Goal: Task Accomplishment & Management: Manage account settings

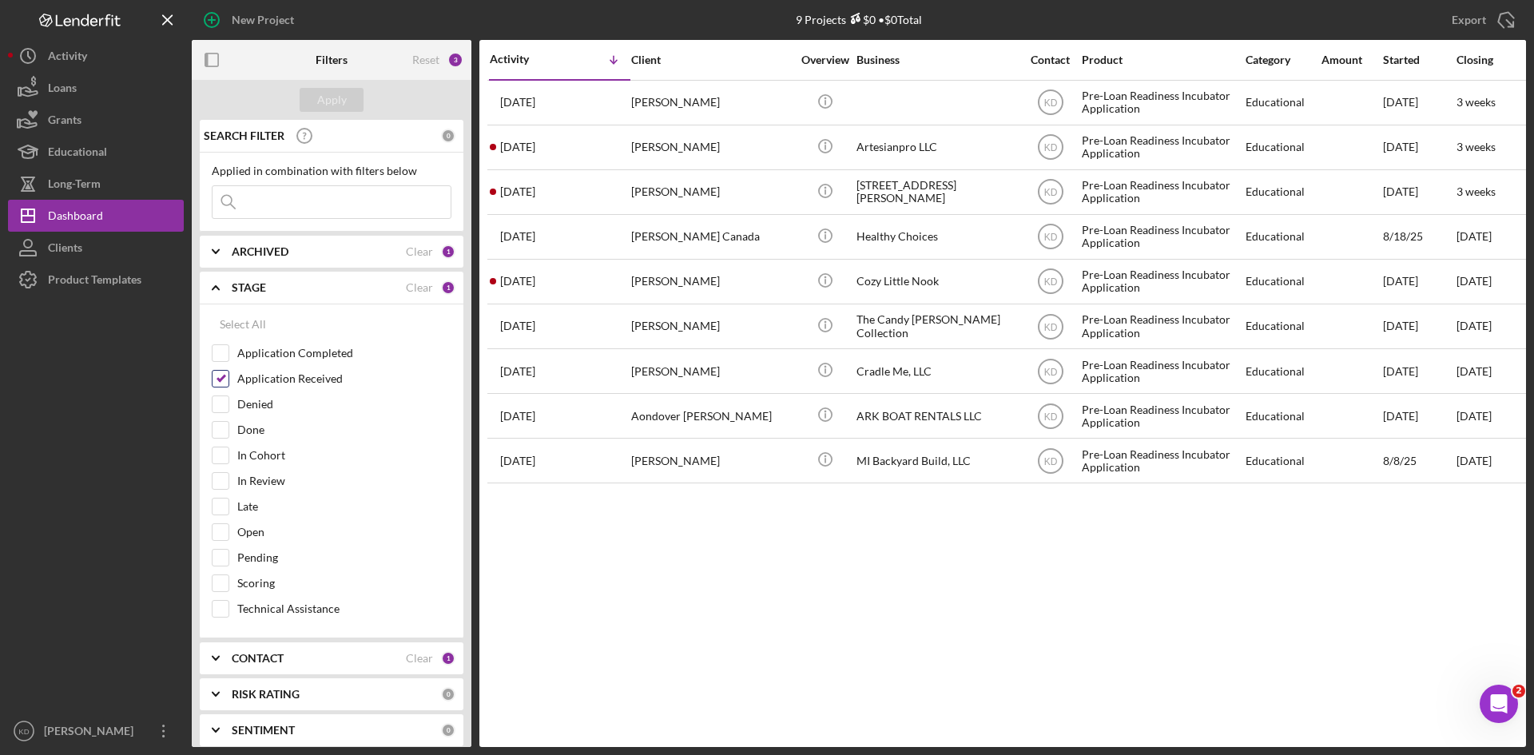
click at [224, 381] on input "Application Received" at bounding box center [221, 379] width 16 height 16
checkbox input "false"
click at [218, 353] on input "Application Completed" at bounding box center [221, 353] width 16 height 16
click at [312, 101] on button "Apply" at bounding box center [332, 100] width 64 height 24
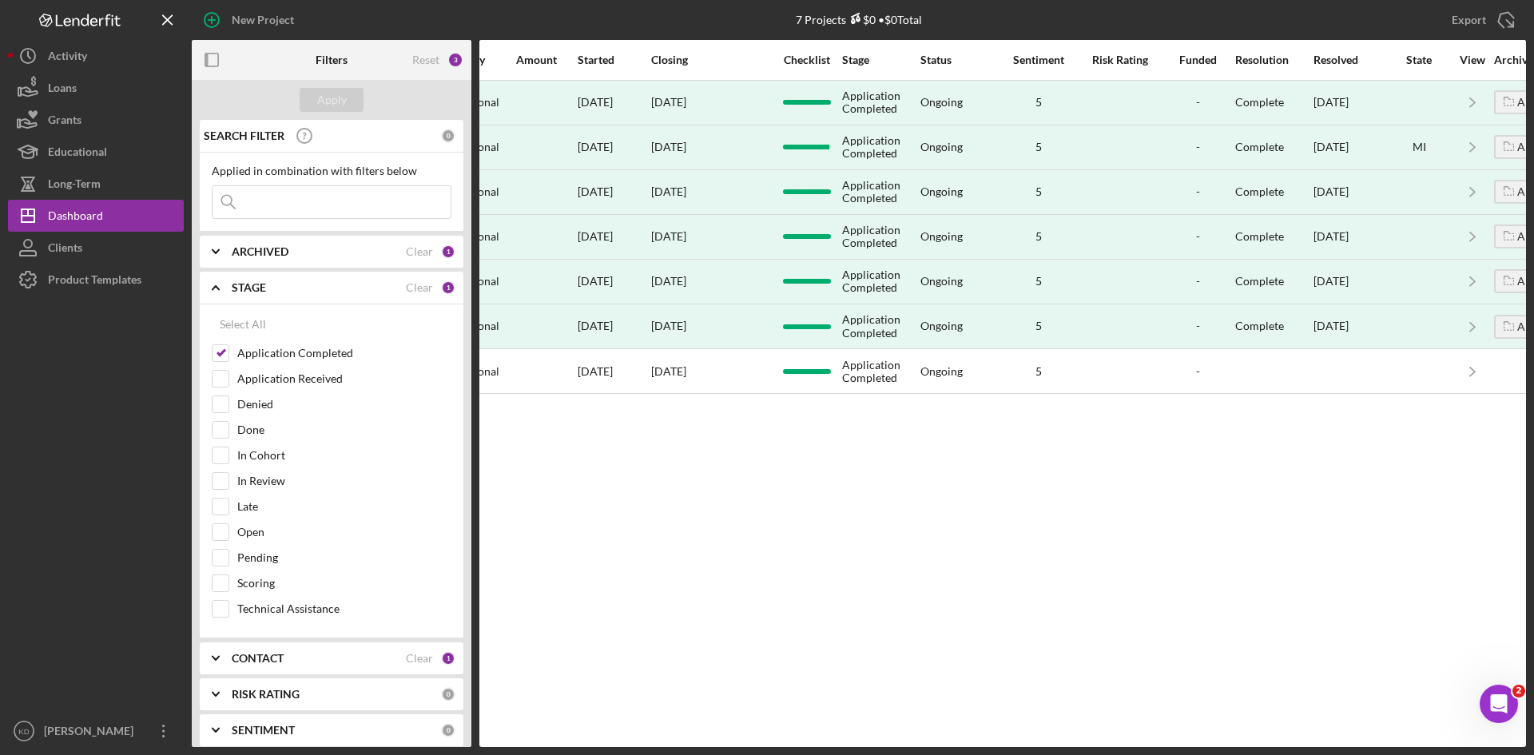
scroll to position [0, 929]
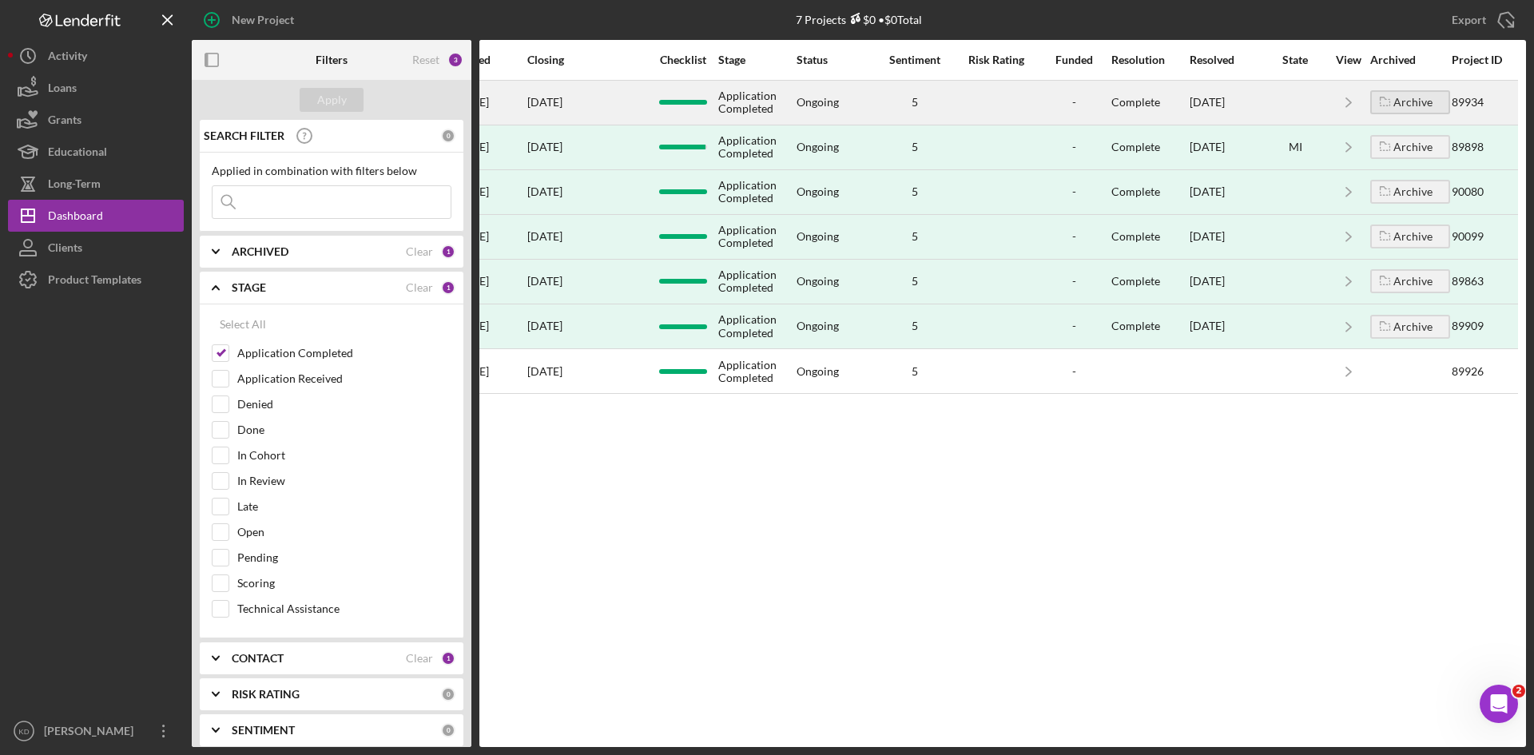
click at [1419, 99] on div "Archive" at bounding box center [1412, 102] width 39 height 24
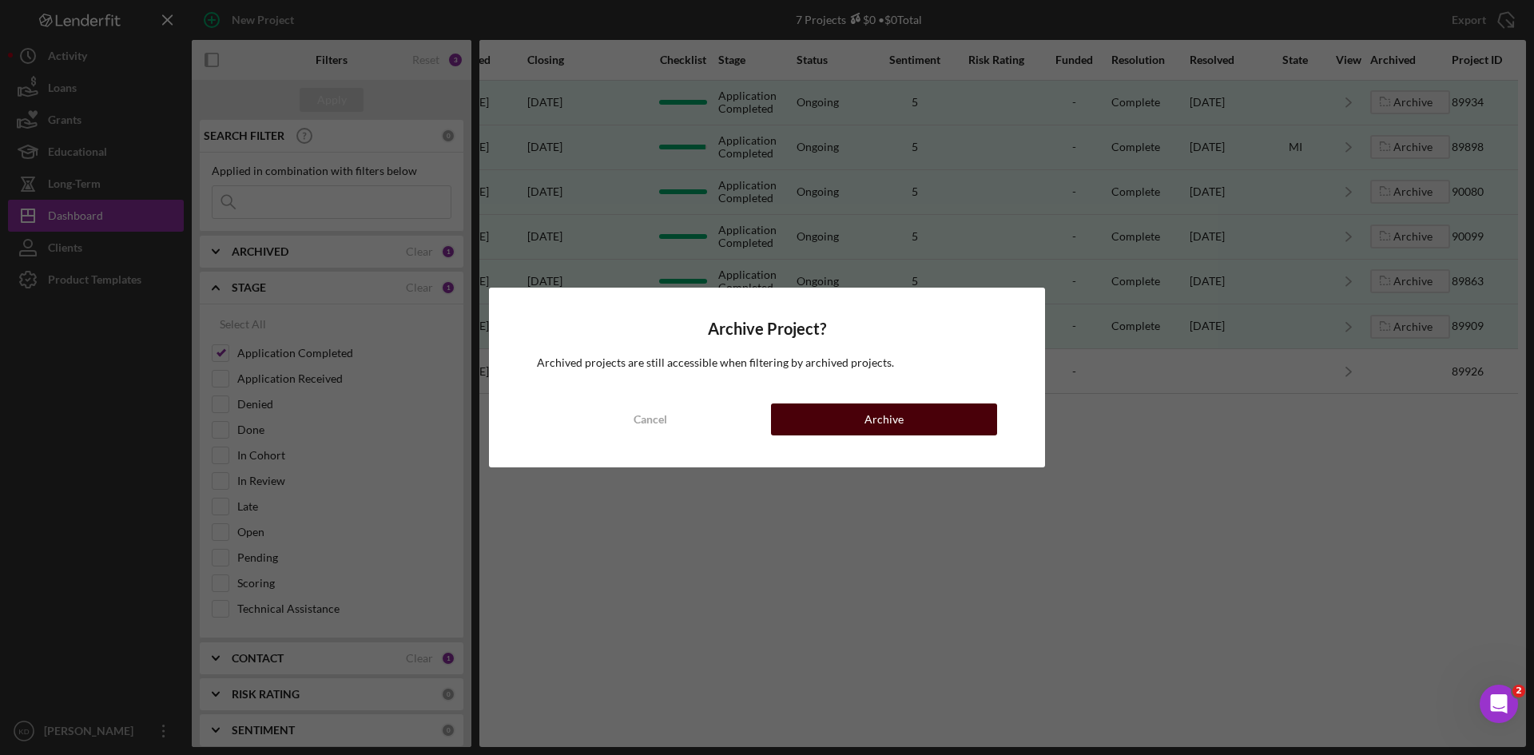
click at [924, 419] on button "Archive" at bounding box center [884, 419] width 226 height 32
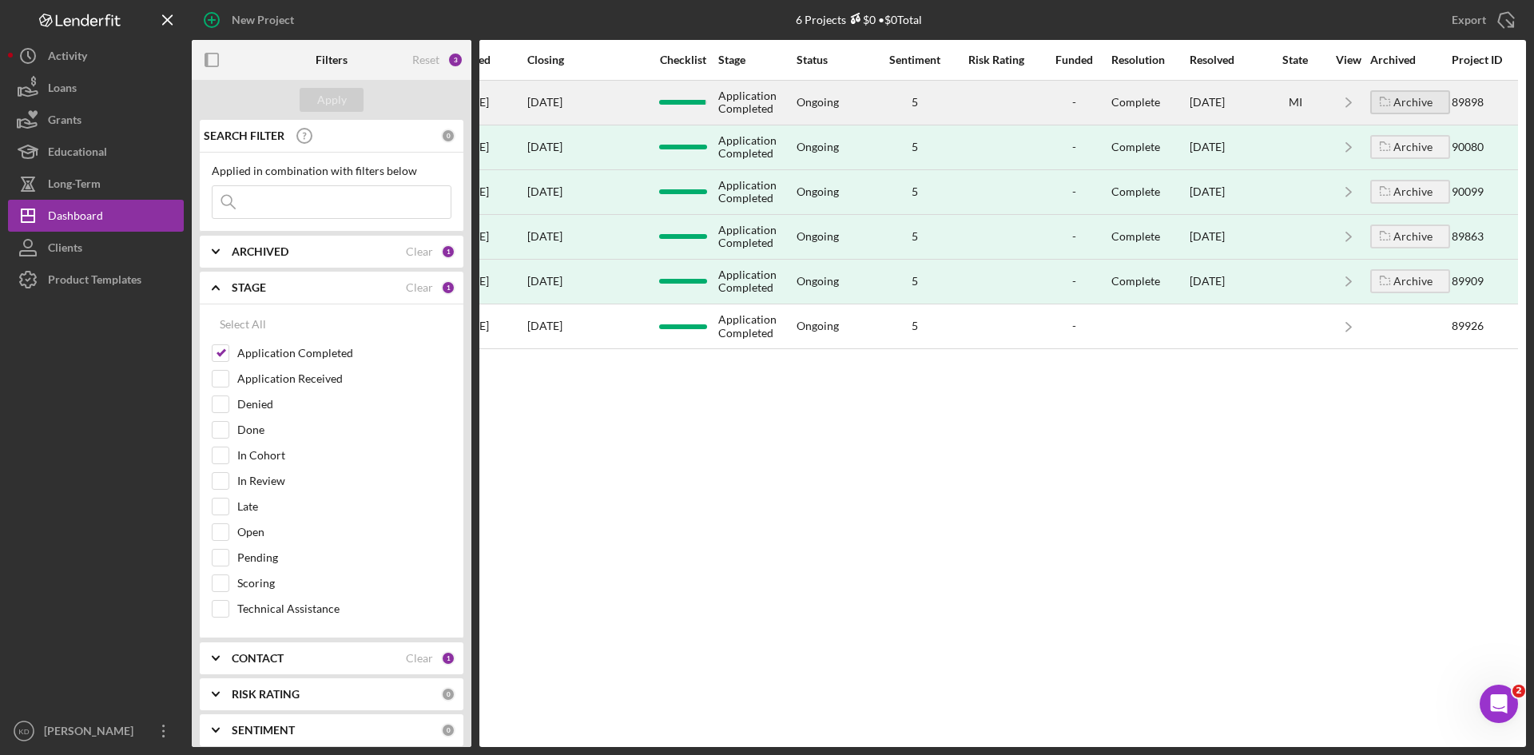
click at [1408, 102] on div "Archive" at bounding box center [1412, 102] width 39 height 24
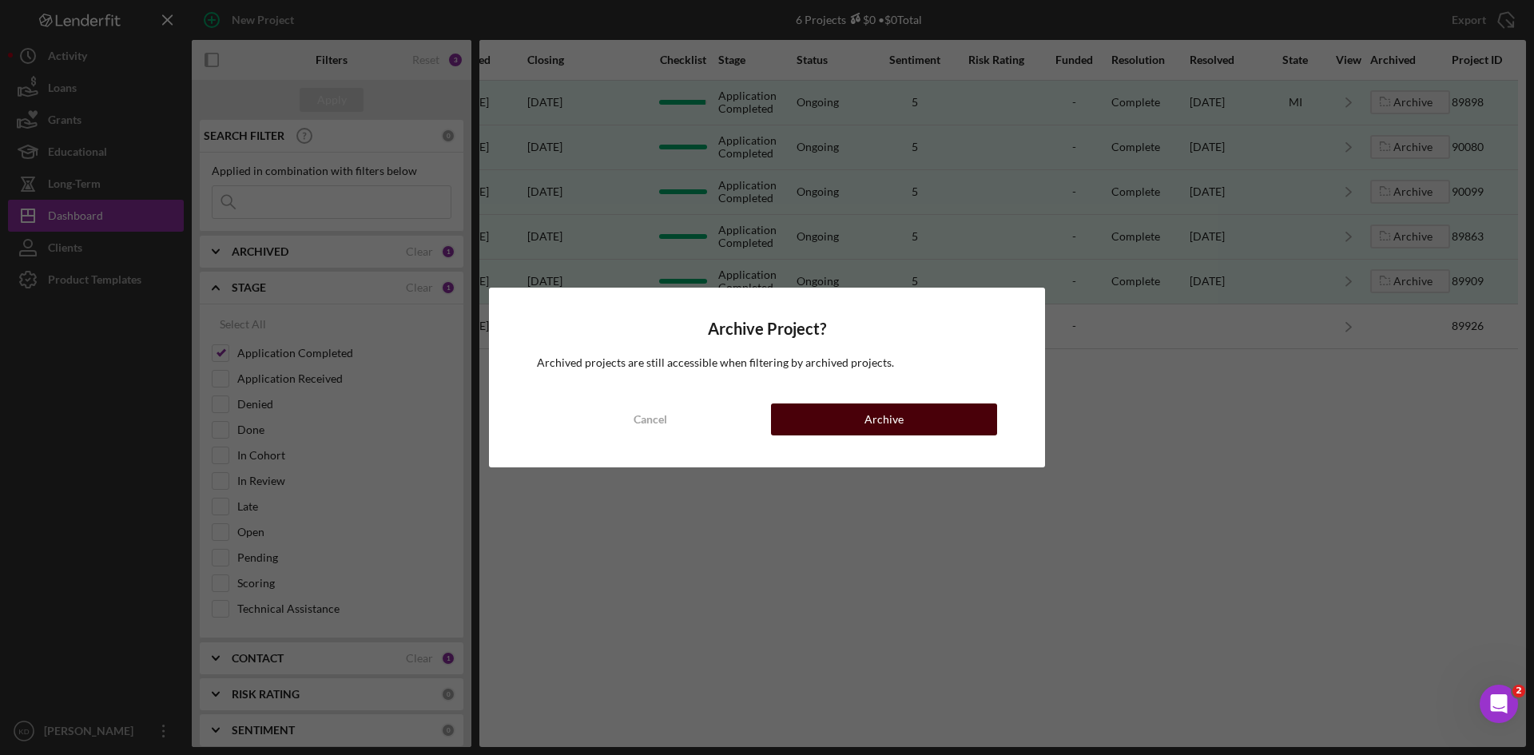
click at [930, 429] on button "Archive" at bounding box center [884, 419] width 226 height 32
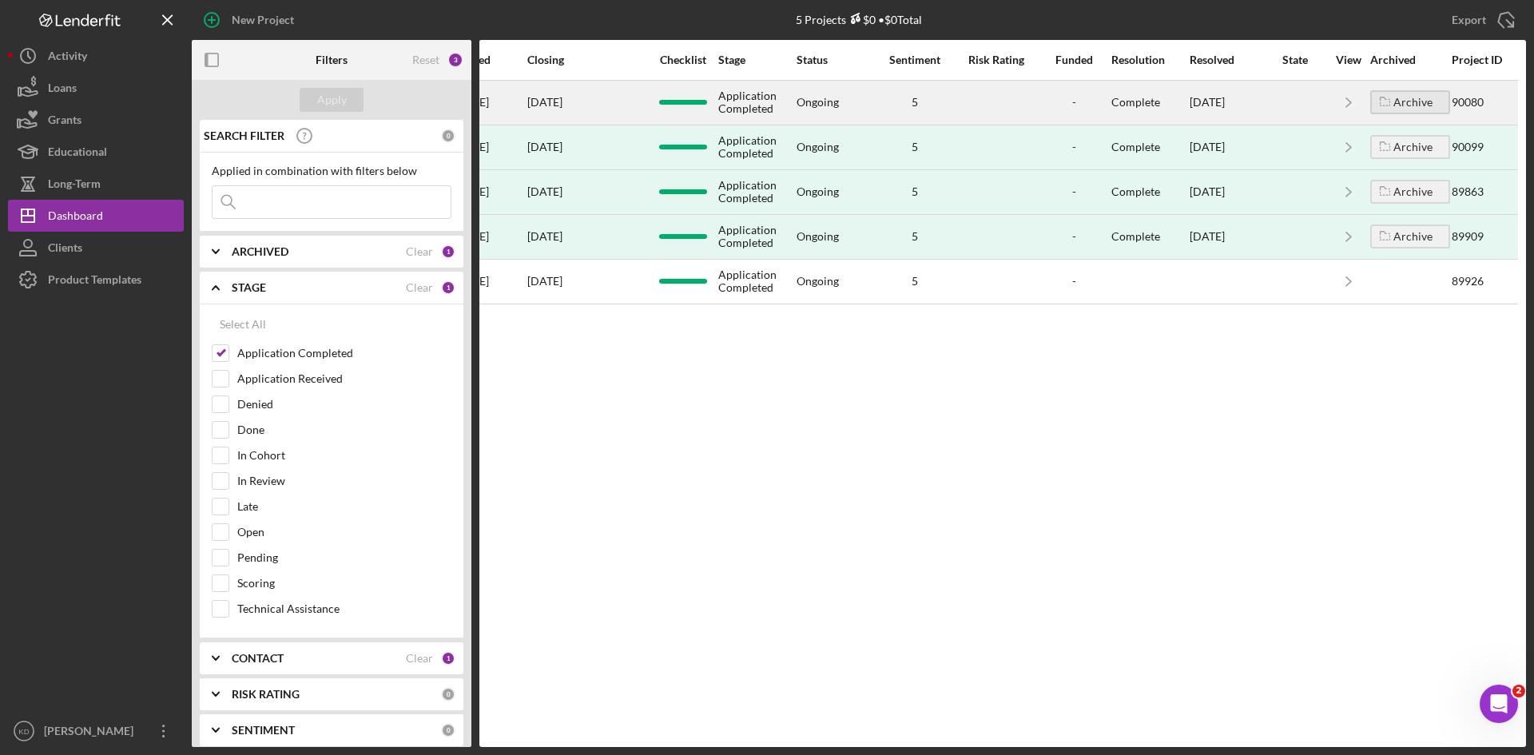
click at [1425, 98] on div "Archive" at bounding box center [1412, 102] width 39 height 24
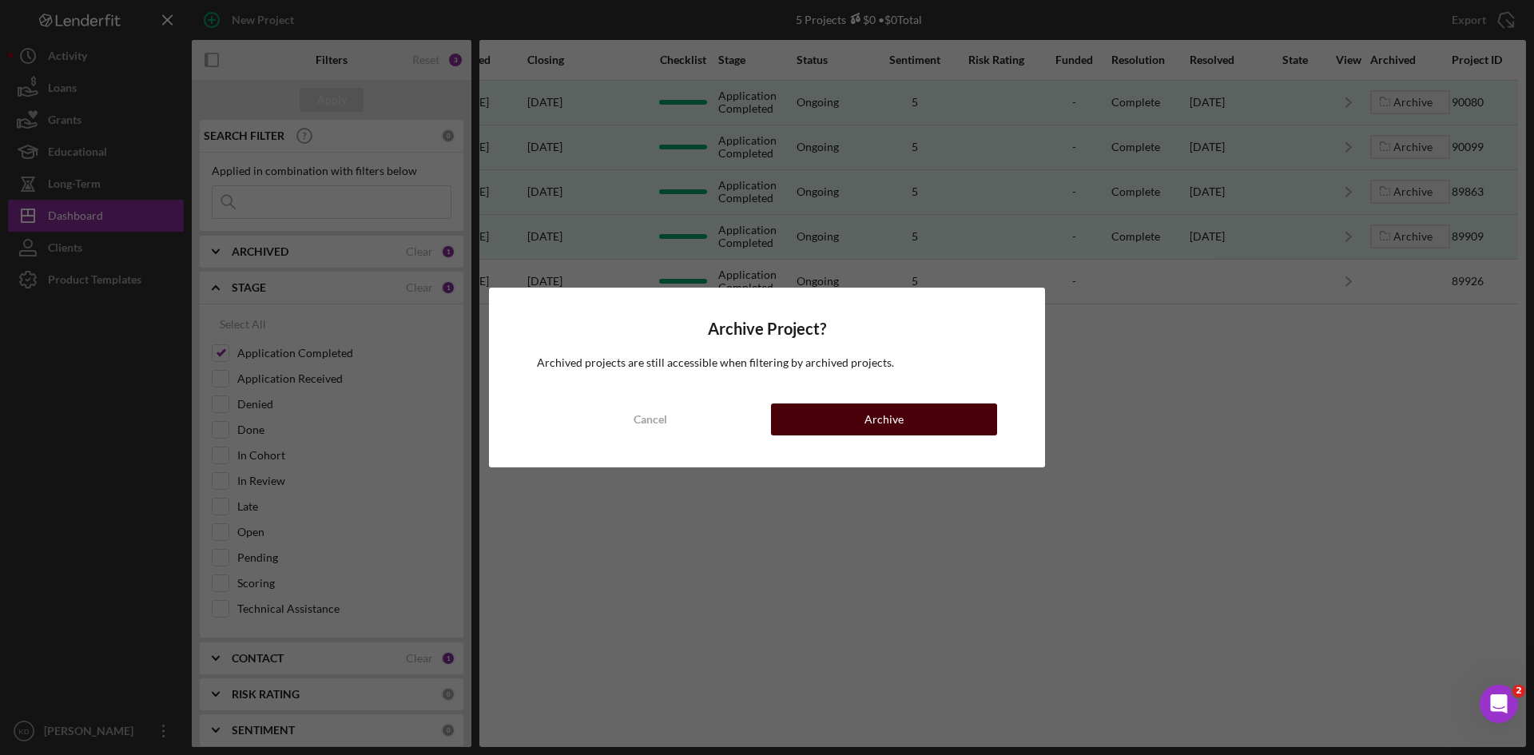
click at [948, 411] on button "Archive" at bounding box center [884, 419] width 226 height 32
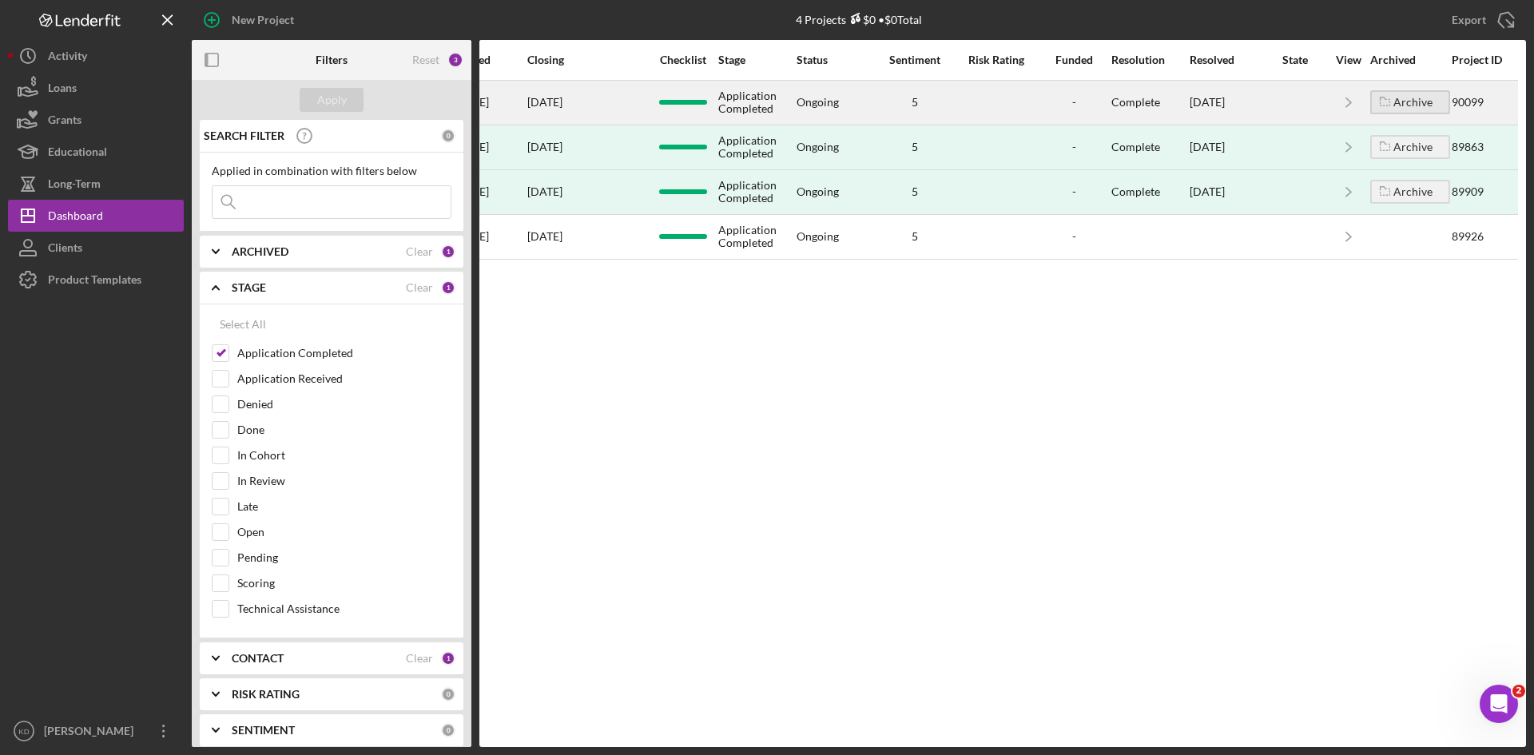
click at [1404, 107] on div "Archive" at bounding box center [1412, 102] width 39 height 24
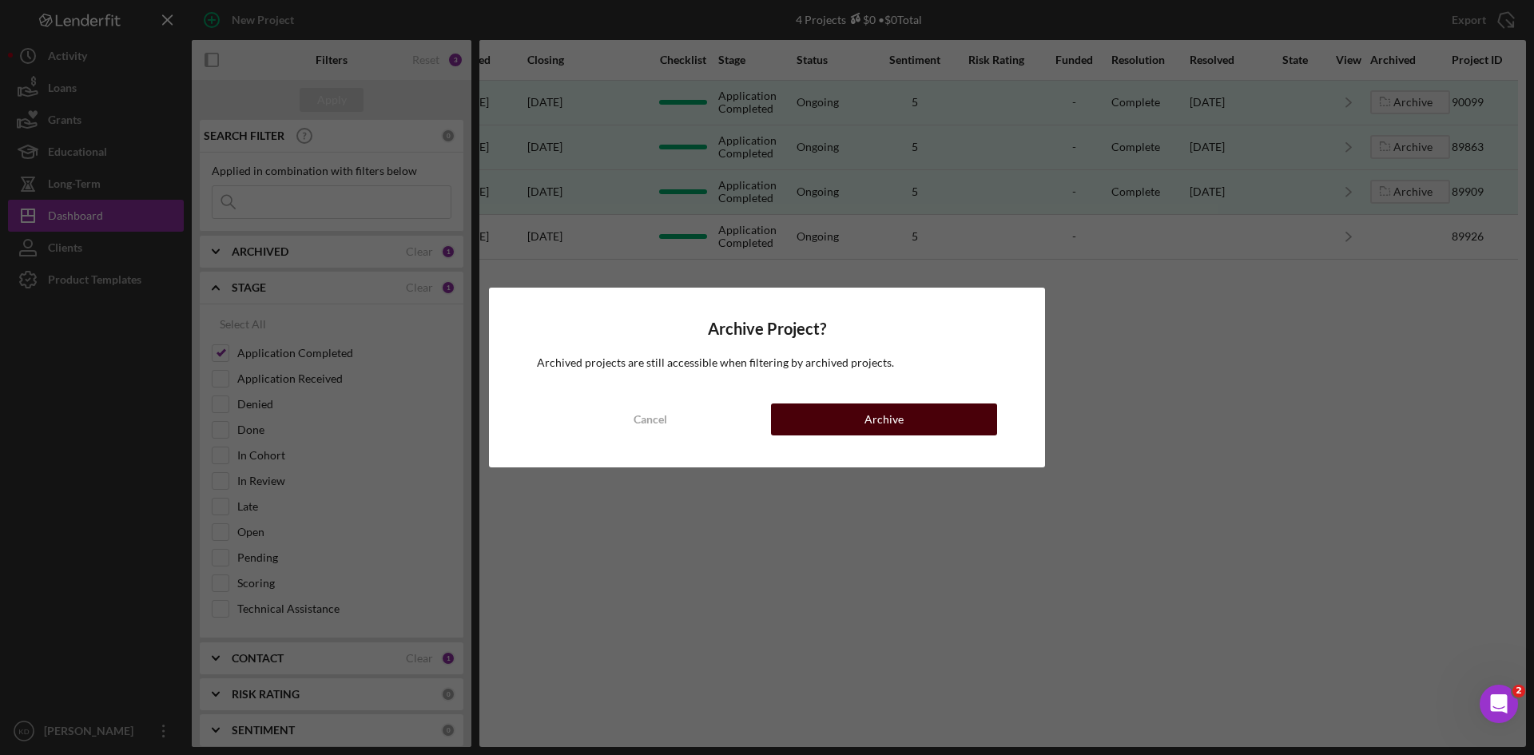
click at [843, 422] on button "Archive" at bounding box center [884, 419] width 226 height 32
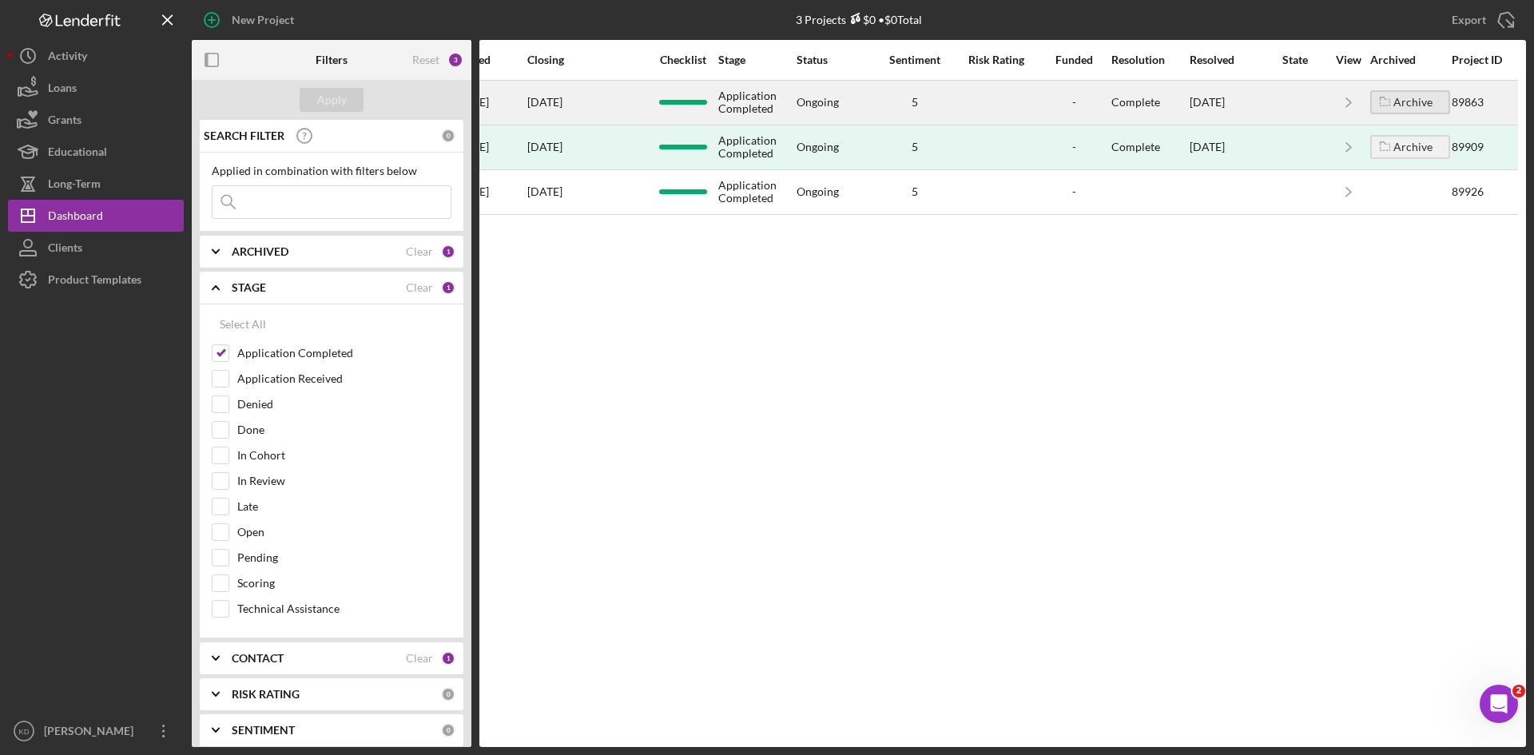
click at [1397, 103] on icon "button" at bounding box center [1385, 101] width 26 height 40
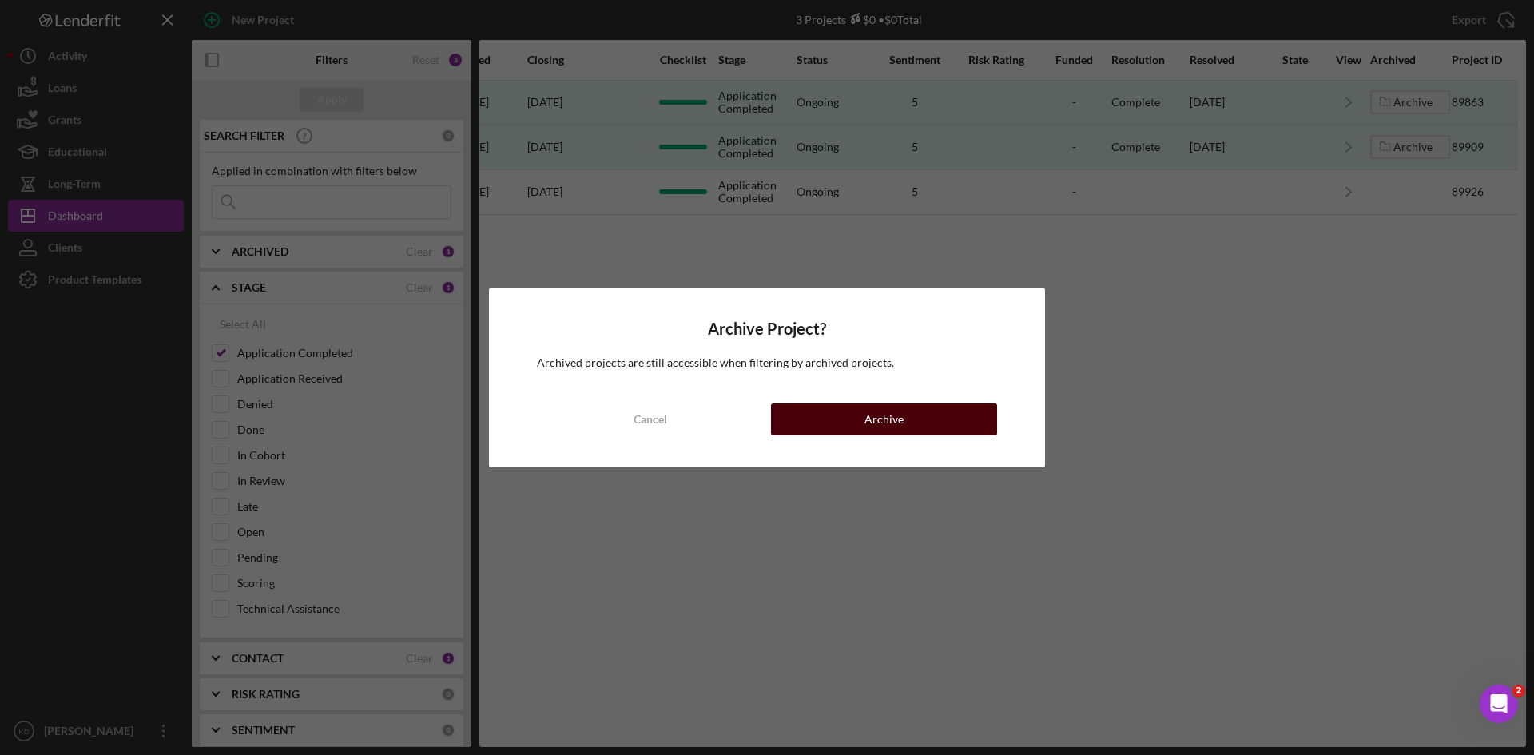
click at [931, 418] on button "Archive" at bounding box center [884, 419] width 226 height 32
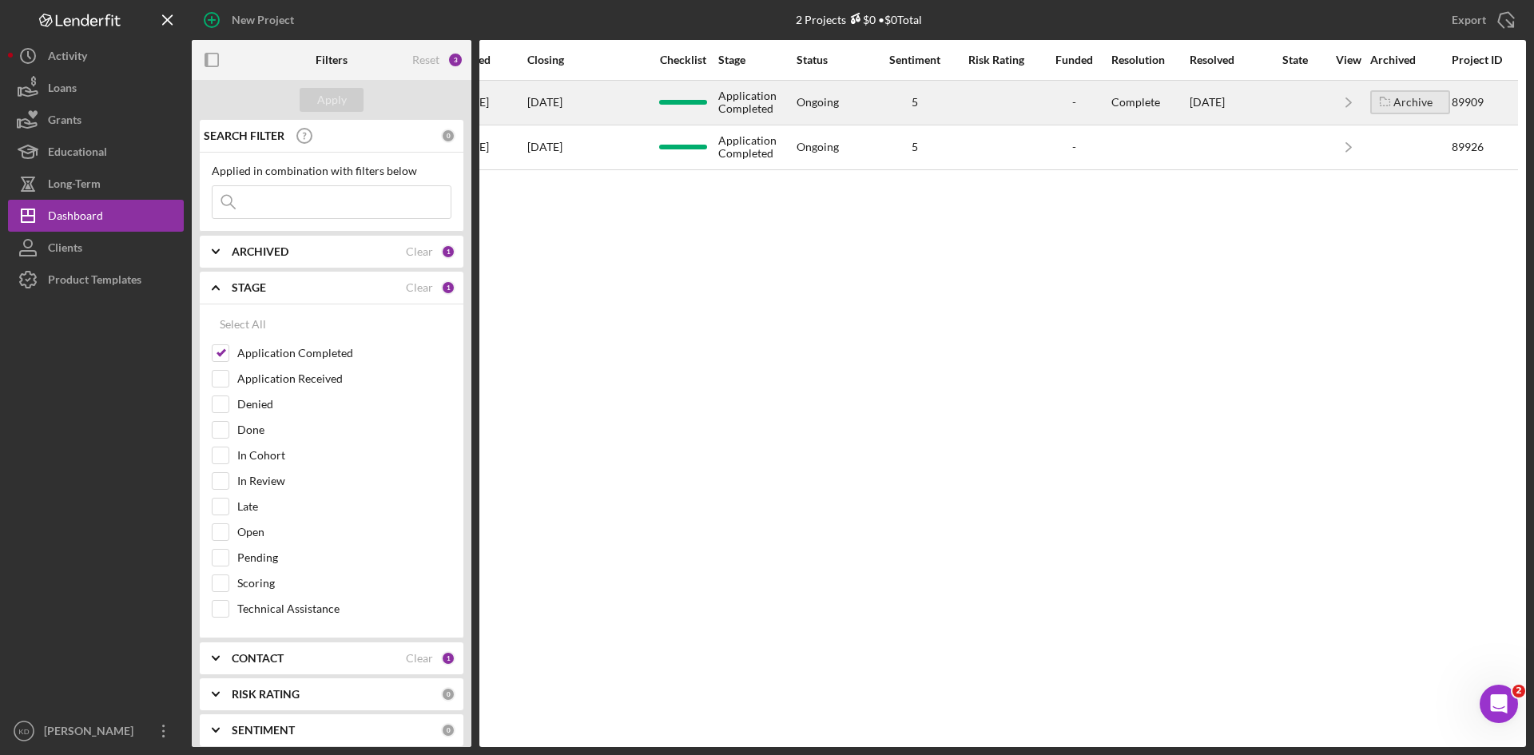
click at [1420, 96] on div "Archive" at bounding box center [1412, 102] width 39 height 24
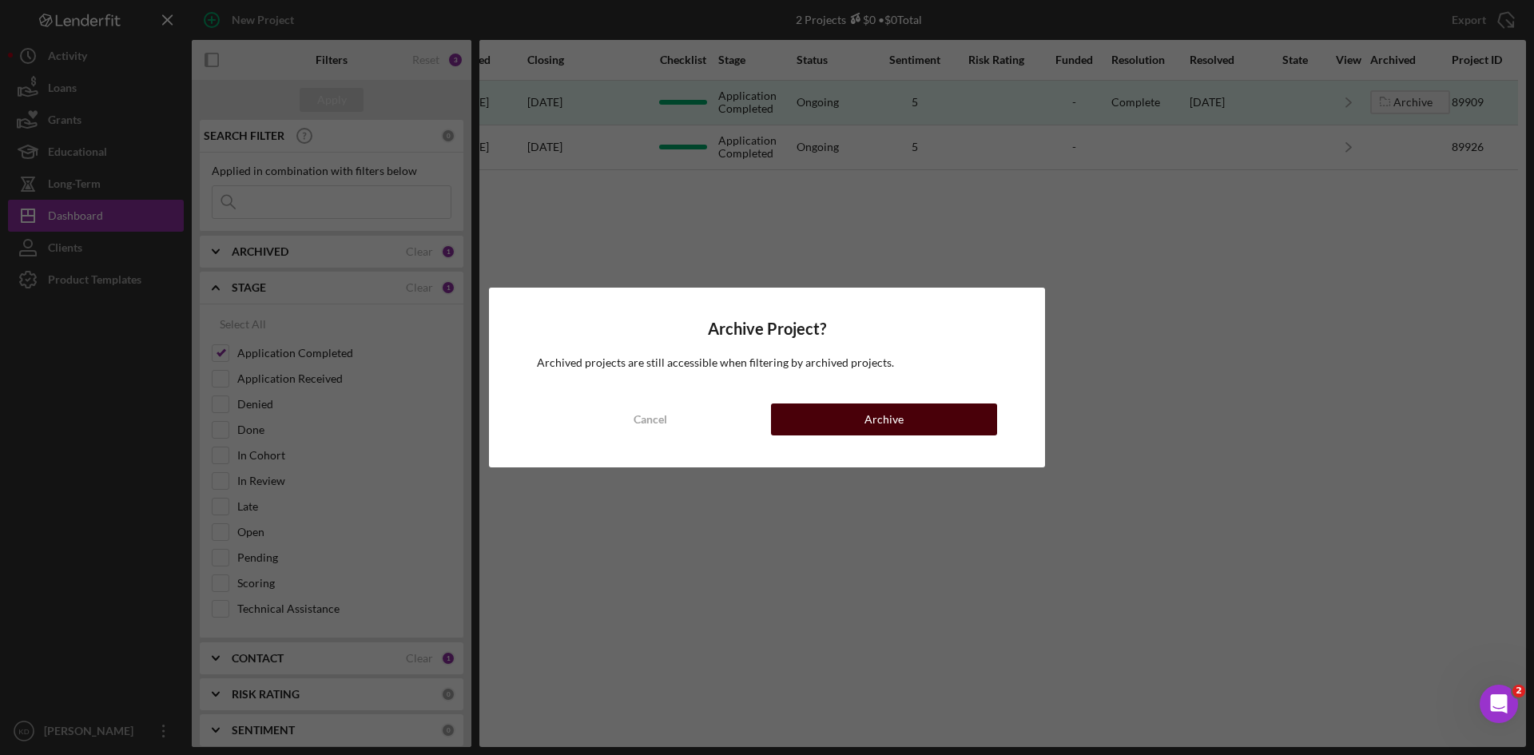
click at [928, 415] on button "Archive" at bounding box center [884, 419] width 226 height 32
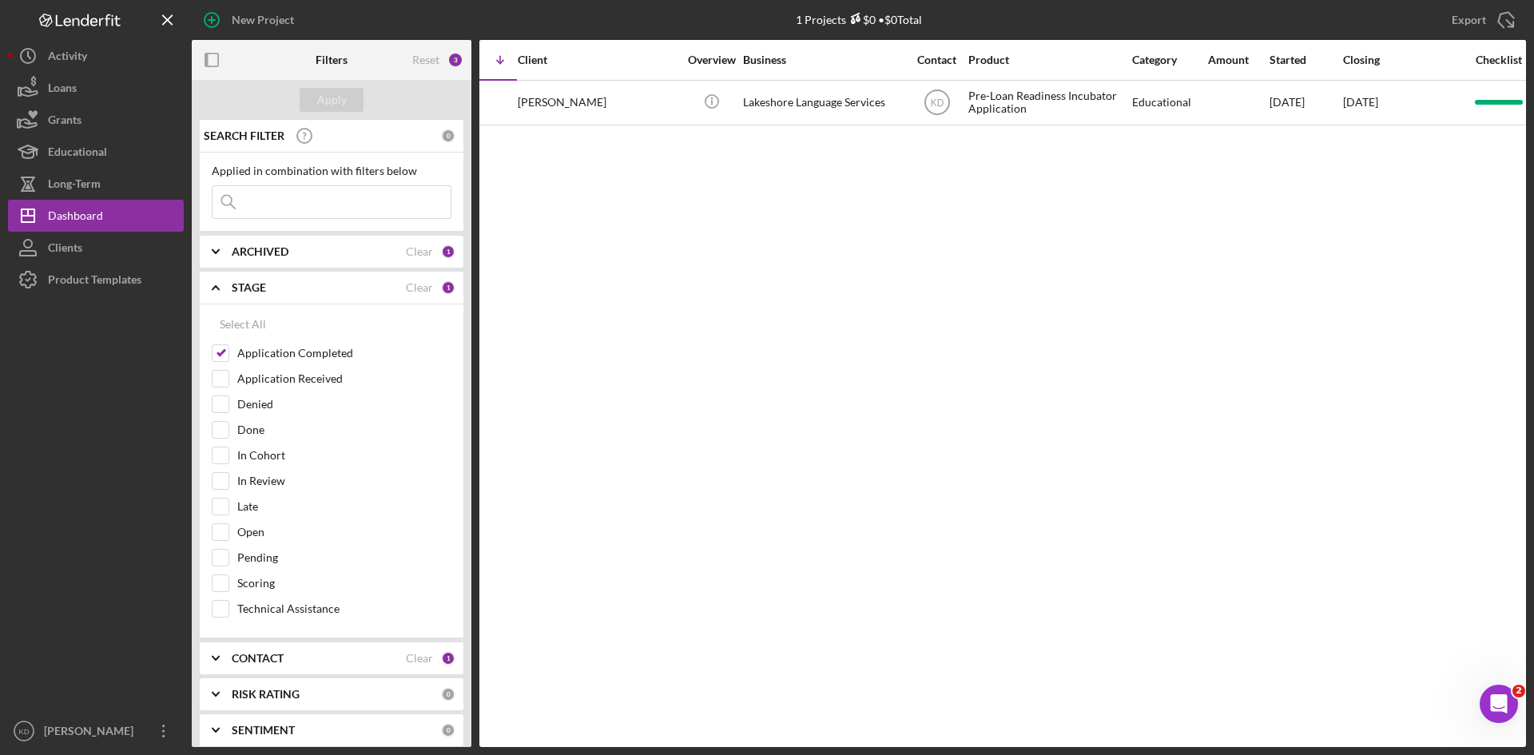
scroll to position [0, 0]
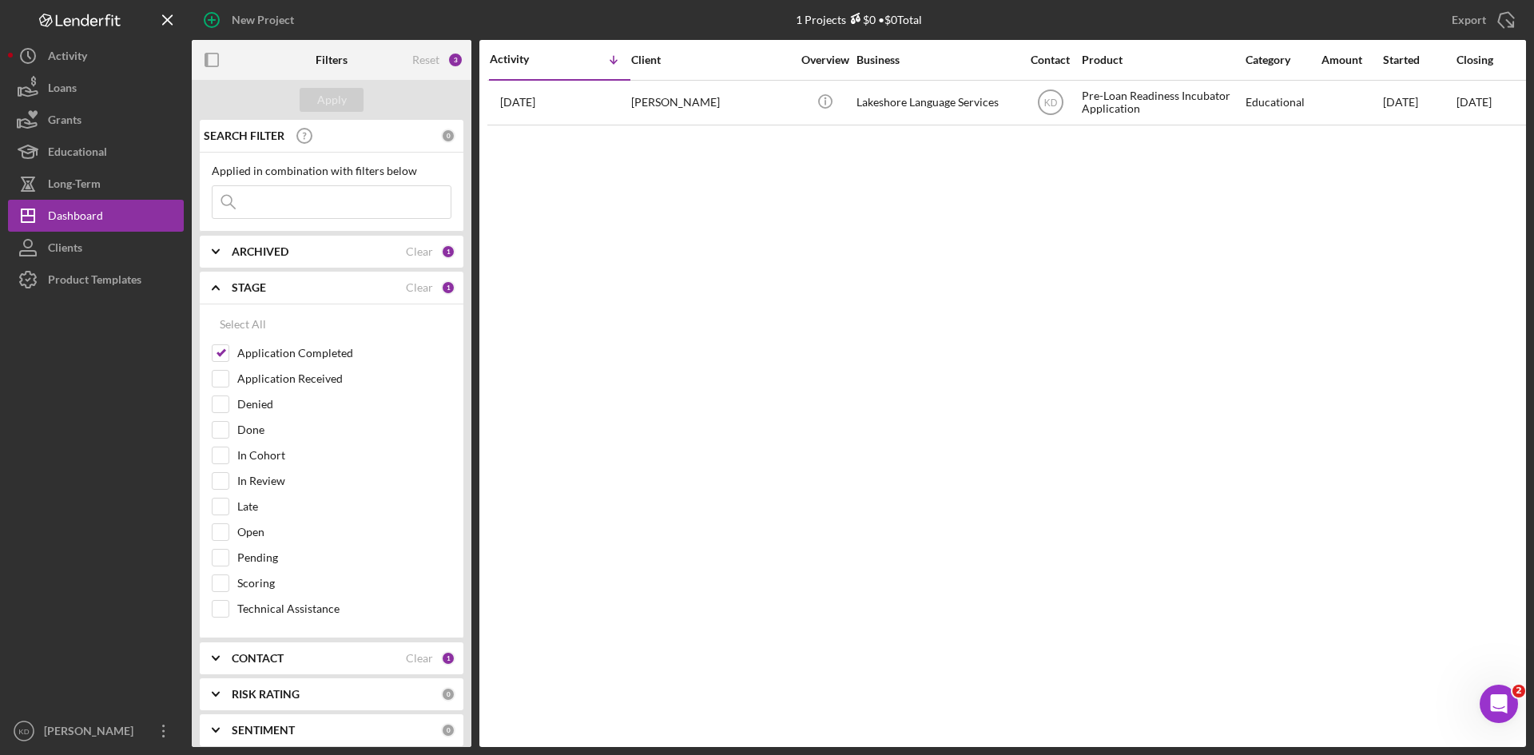
click at [933, 403] on div "Activity Icon/Table Sort Arrow Client Overview Business Contact Product Categor…" at bounding box center [1002, 393] width 1047 height 707
click at [224, 354] on input "Application Completed" at bounding box center [221, 353] width 16 height 16
checkbox input "false"
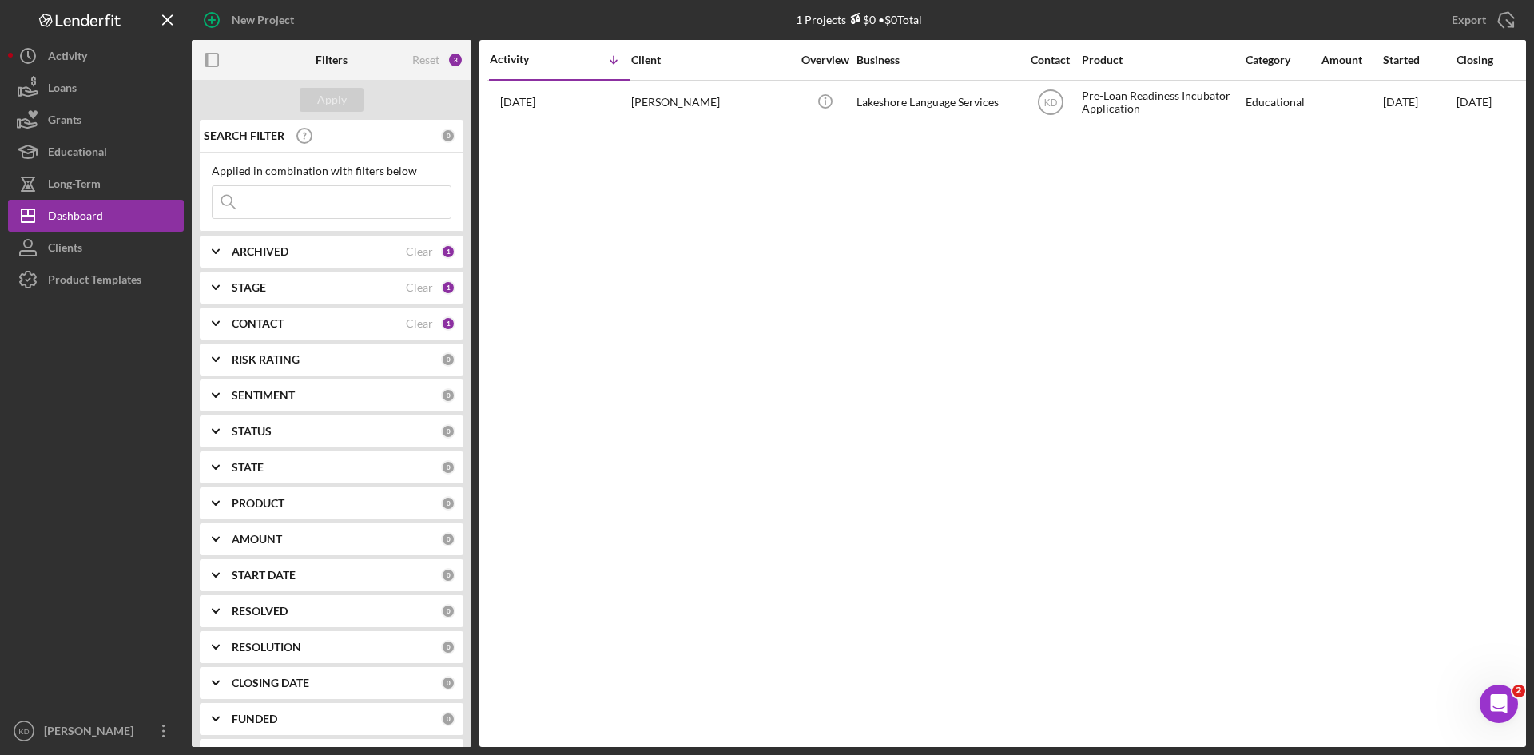
click at [227, 292] on icon "Icon/Expander" at bounding box center [216, 288] width 40 height 40
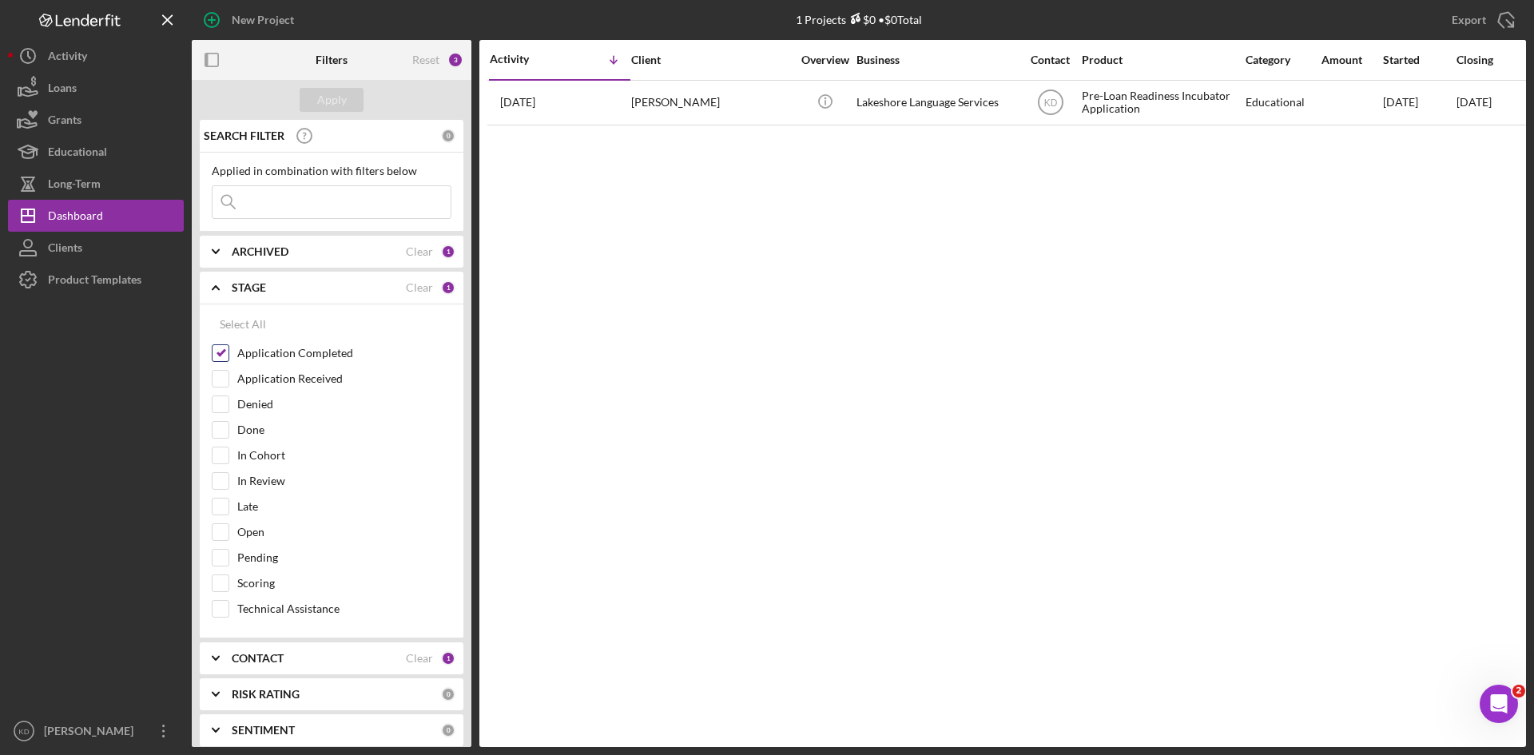
click at [220, 352] on input "Application Completed" at bounding box center [221, 353] width 16 height 16
checkbox input "false"
click at [334, 101] on div "Apply" at bounding box center [332, 100] width 30 height 24
